Goal: Find specific page/section: Find specific page/section

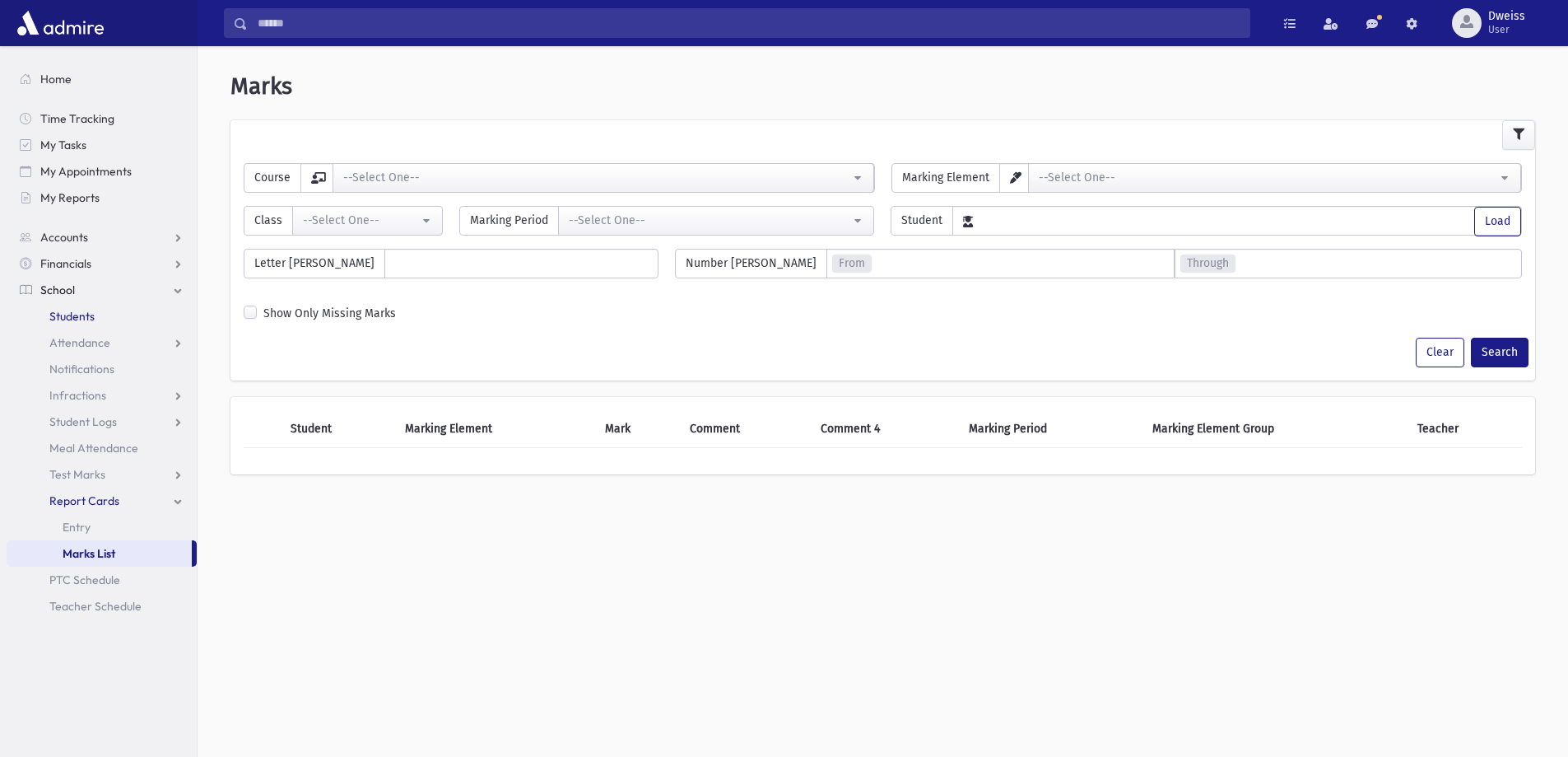
click at [66, 311] on span "Students" at bounding box center [72, 316] width 45 height 15
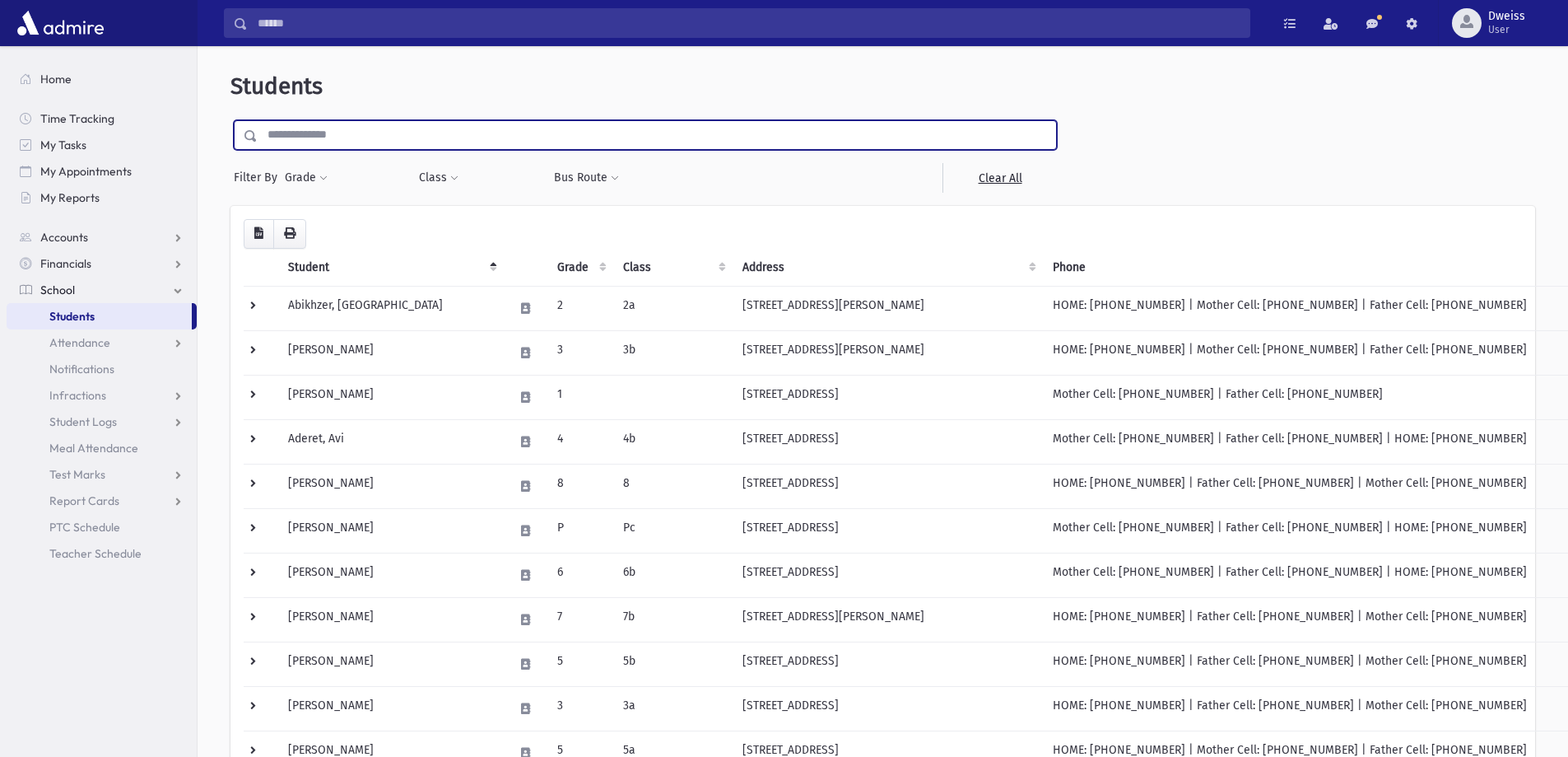
click at [382, 140] on input "text" at bounding box center [657, 135] width 798 height 30
type input "****"
click at [231, 120] on input "submit" at bounding box center [254, 131] width 46 height 22
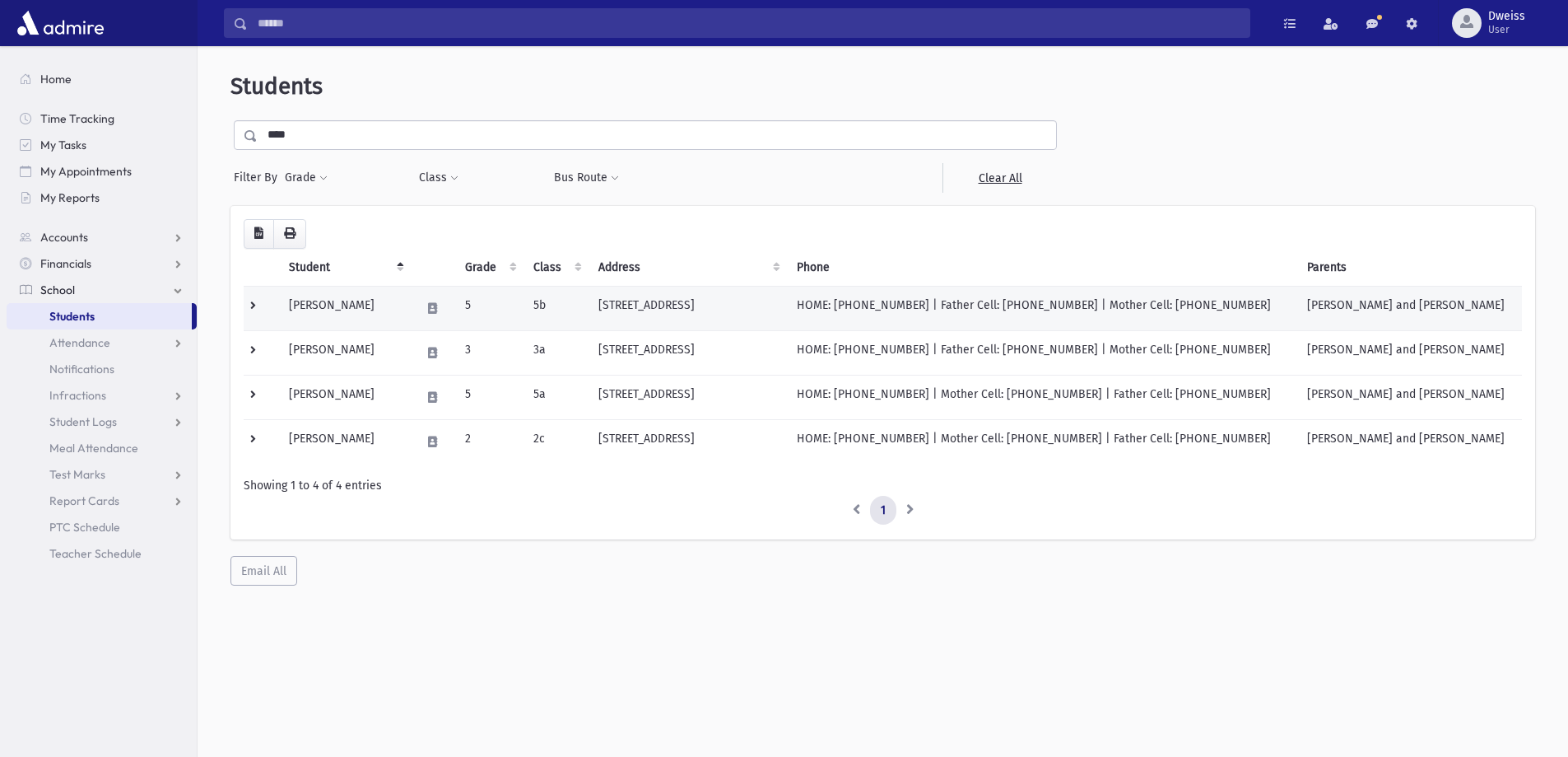
click at [726, 305] on td "539 Marc Drive Lakewood, NJ 08701" at bounding box center [687, 308] width 198 height 45
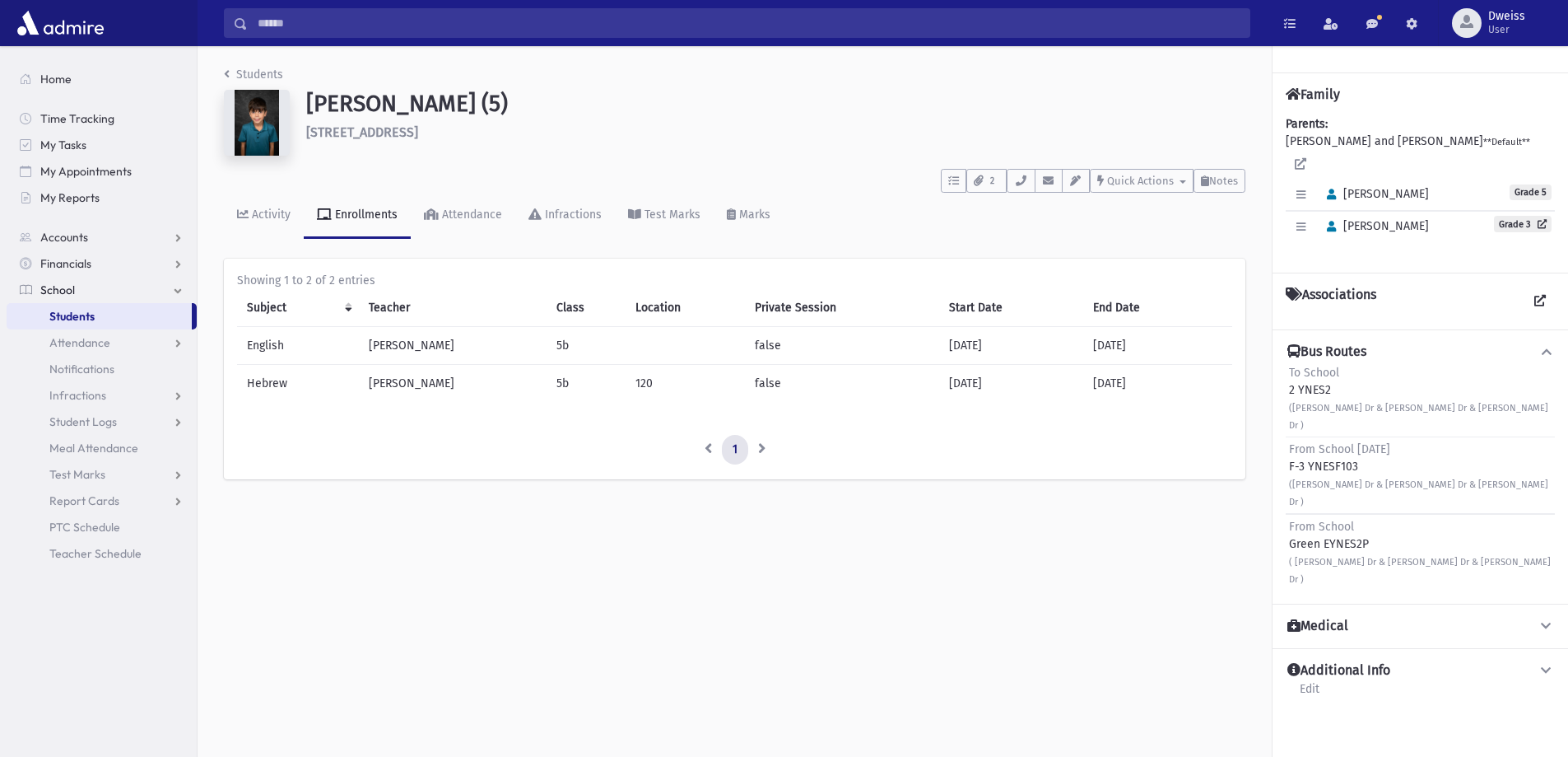
click at [221, 75] on div "Students Akerman, Binyomin (5) 539 Marc Drive Lakewood **** To Do's No open tas…" at bounding box center [735, 281] width 1075 height 469
click at [226, 75] on icon "breadcrumb" at bounding box center [227, 74] width 6 height 11
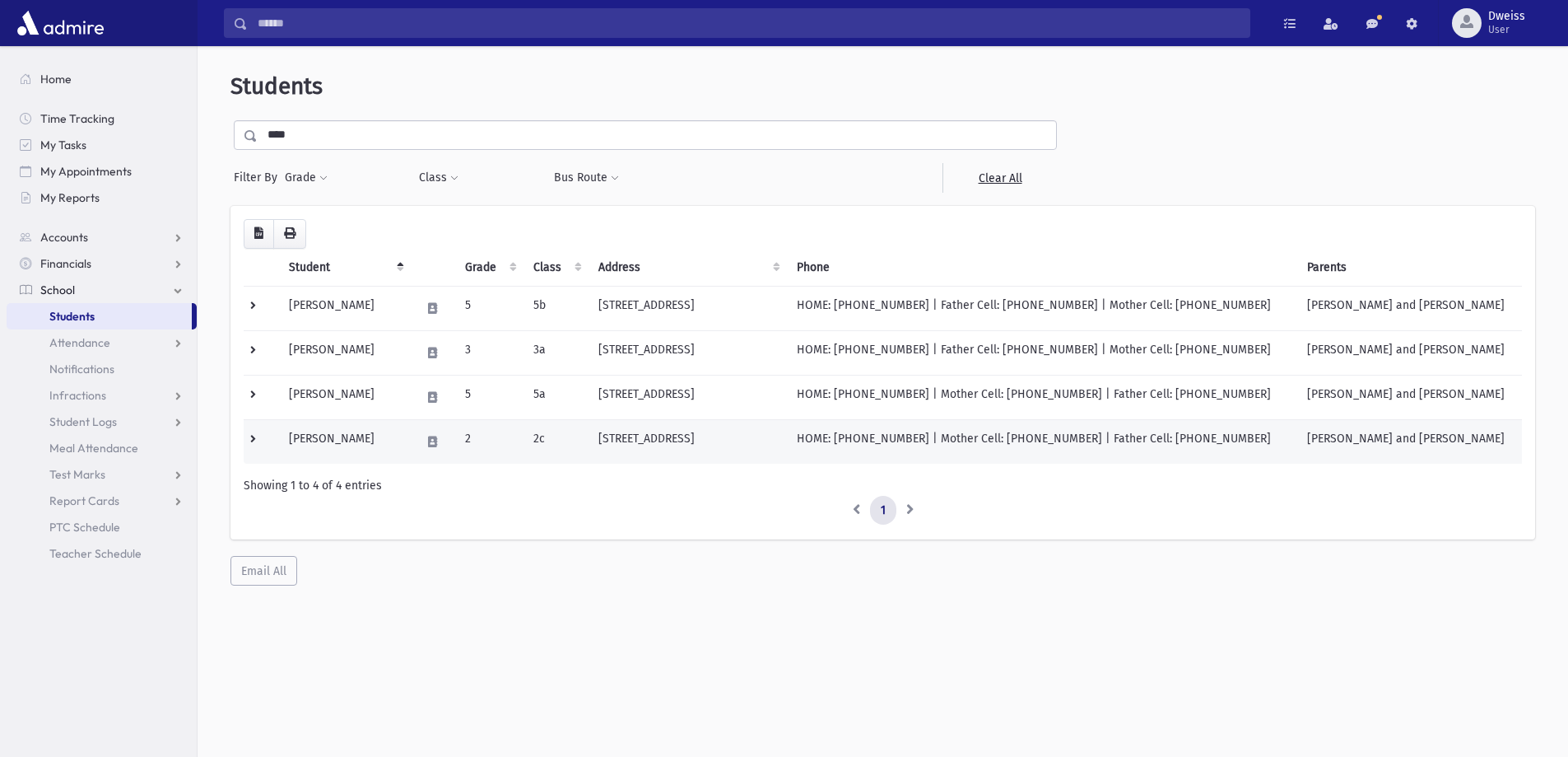
click at [617, 448] on td "[STREET_ADDRESS]" at bounding box center [687, 441] width 198 height 45
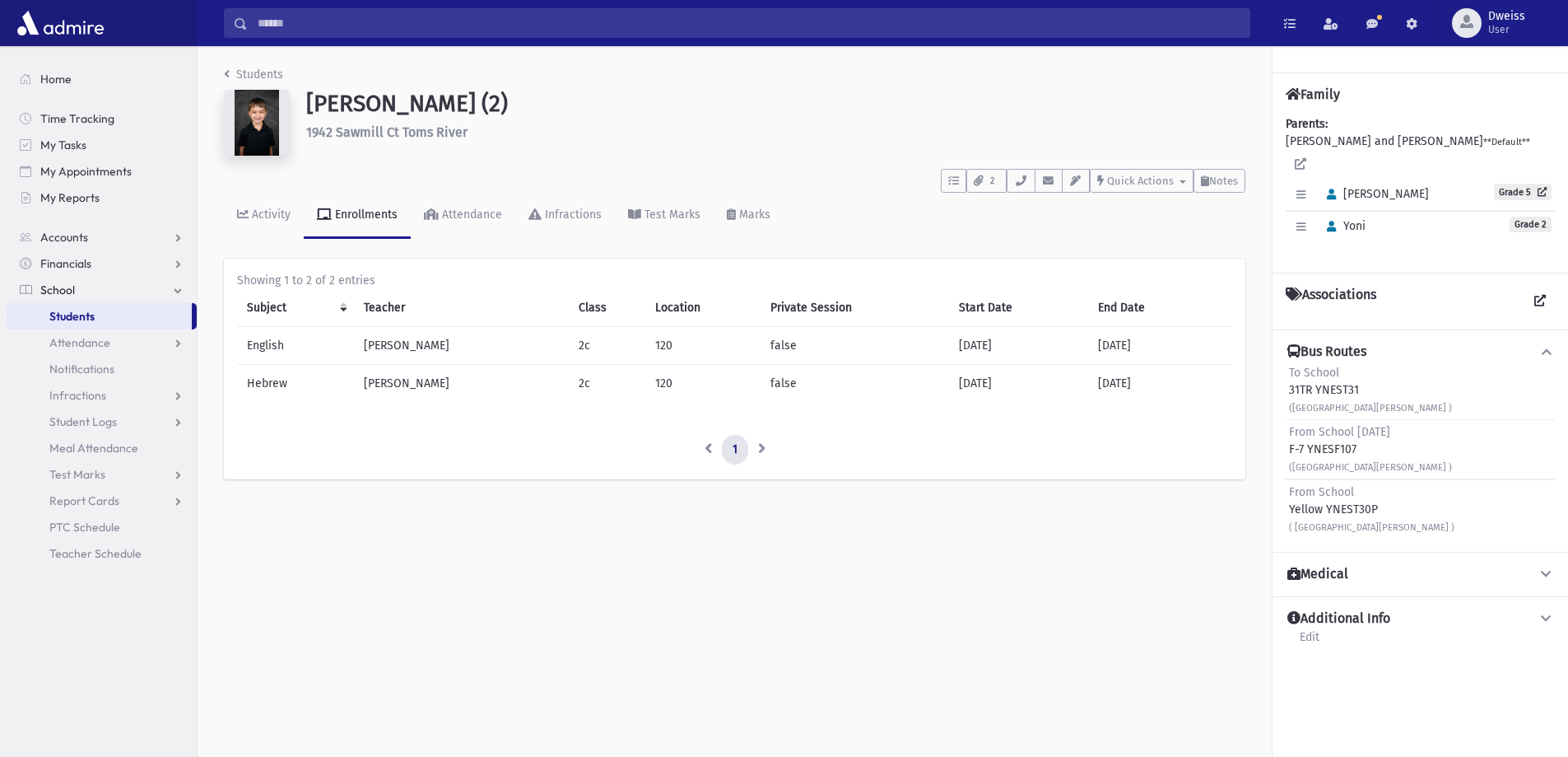
drag, startPoint x: 1383, startPoint y: 485, endPoint x: 1283, endPoint y: 493, distance: 100.3
click at [1283, 493] on div "Bus Routes To School 31TR YNEST31 (Crest Hill Rd & Whitesville Rd ) From School…" at bounding box center [1420, 440] width 295 height 222
drag, startPoint x: 1390, startPoint y: 483, endPoint x: 1397, endPoint y: 496, distance: 14.8
click at [1397, 496] on div "From School Yellow YNEST30P ( [GEOGRAPHIC_DATA][PERSON_NAME] )" at bounding box center [1371, 509] width 166 height 51
